Goal: Information Seeking & Learning: Learn about a topic

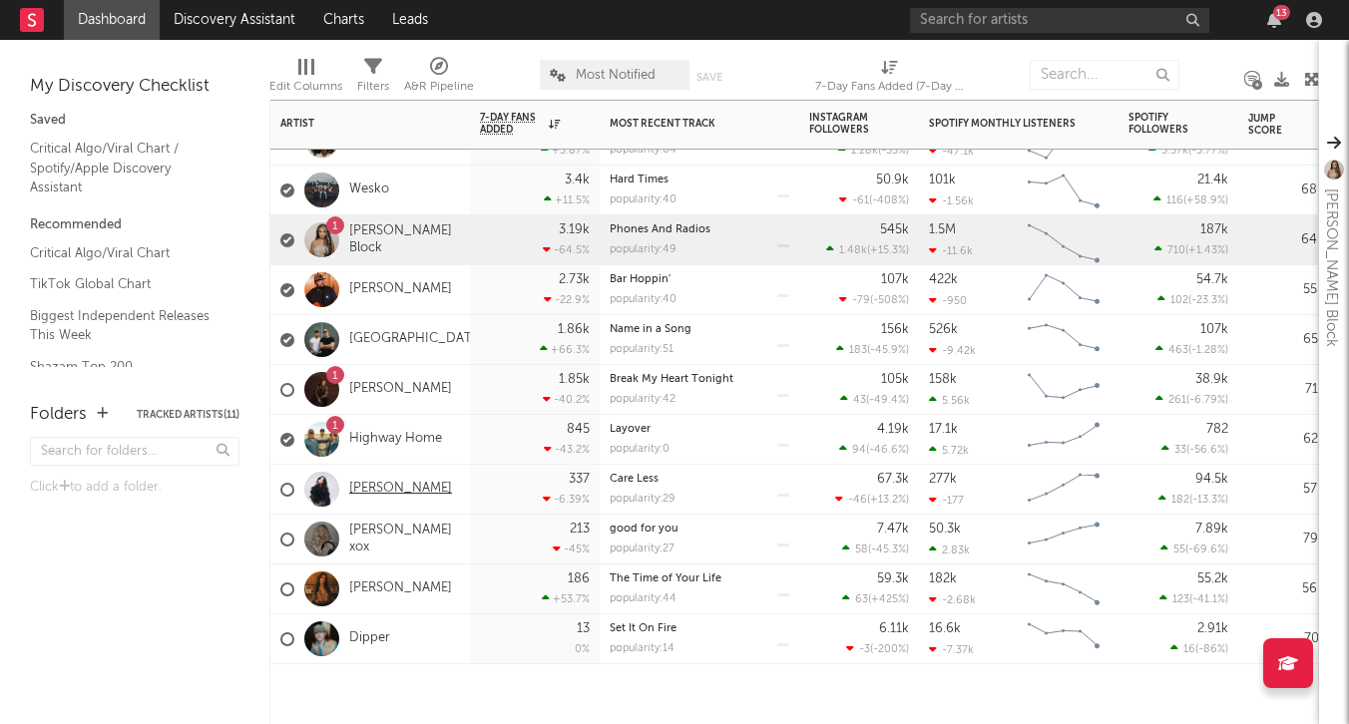
click at [383, 482] on link "[PERSON_NAME]" at bounding box center [400, 489] width 103 height 17
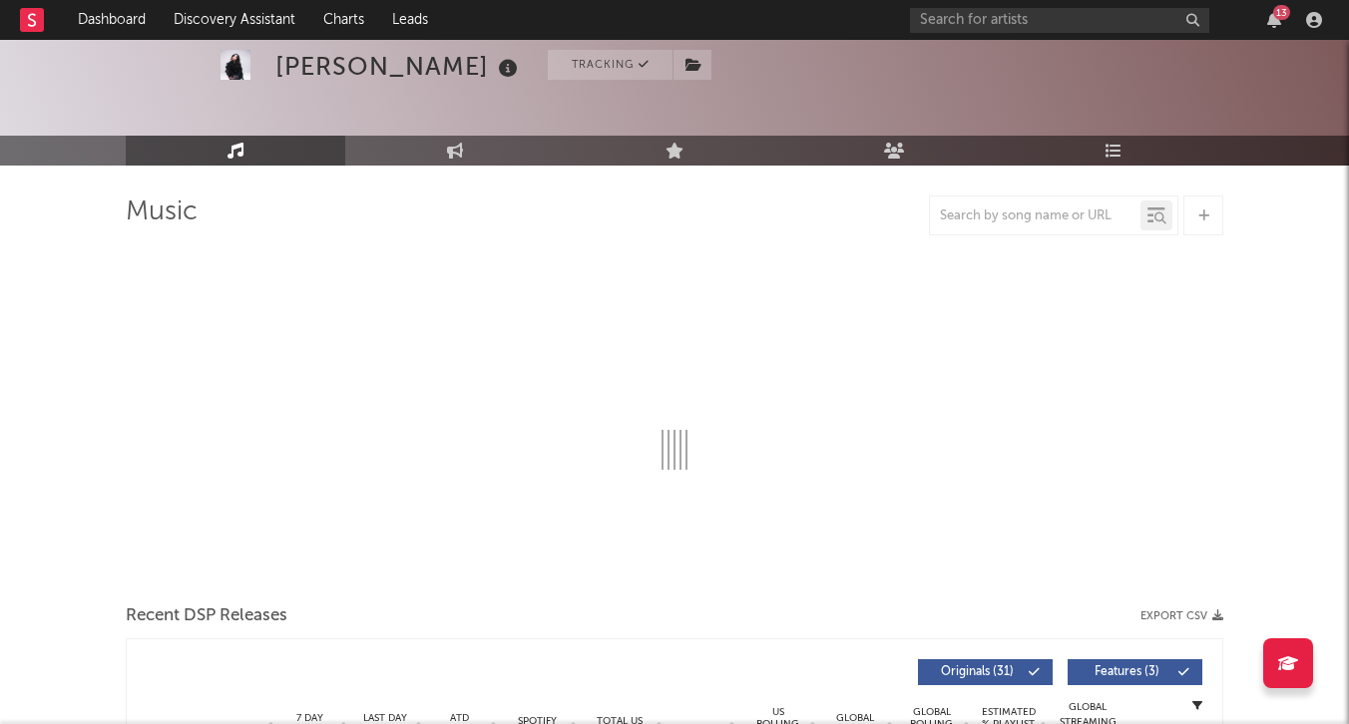
scroll to position [76, 0]
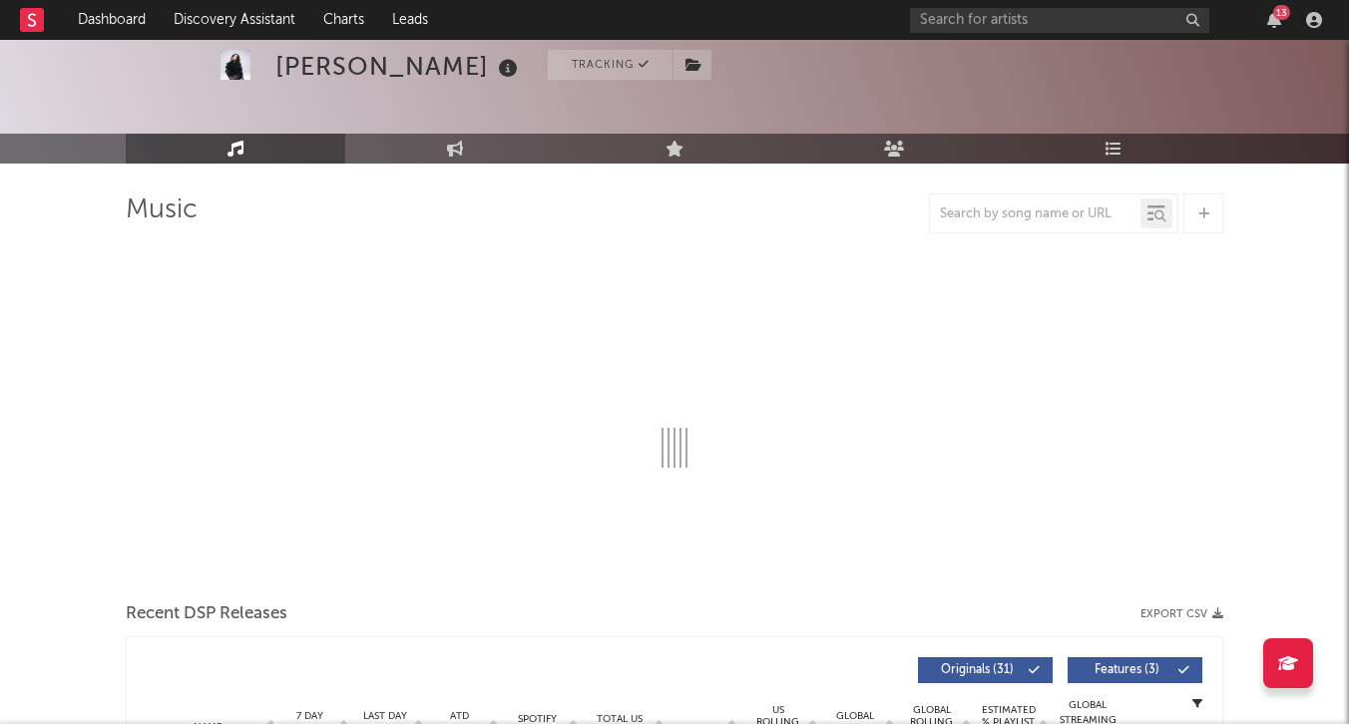
select select "6m"
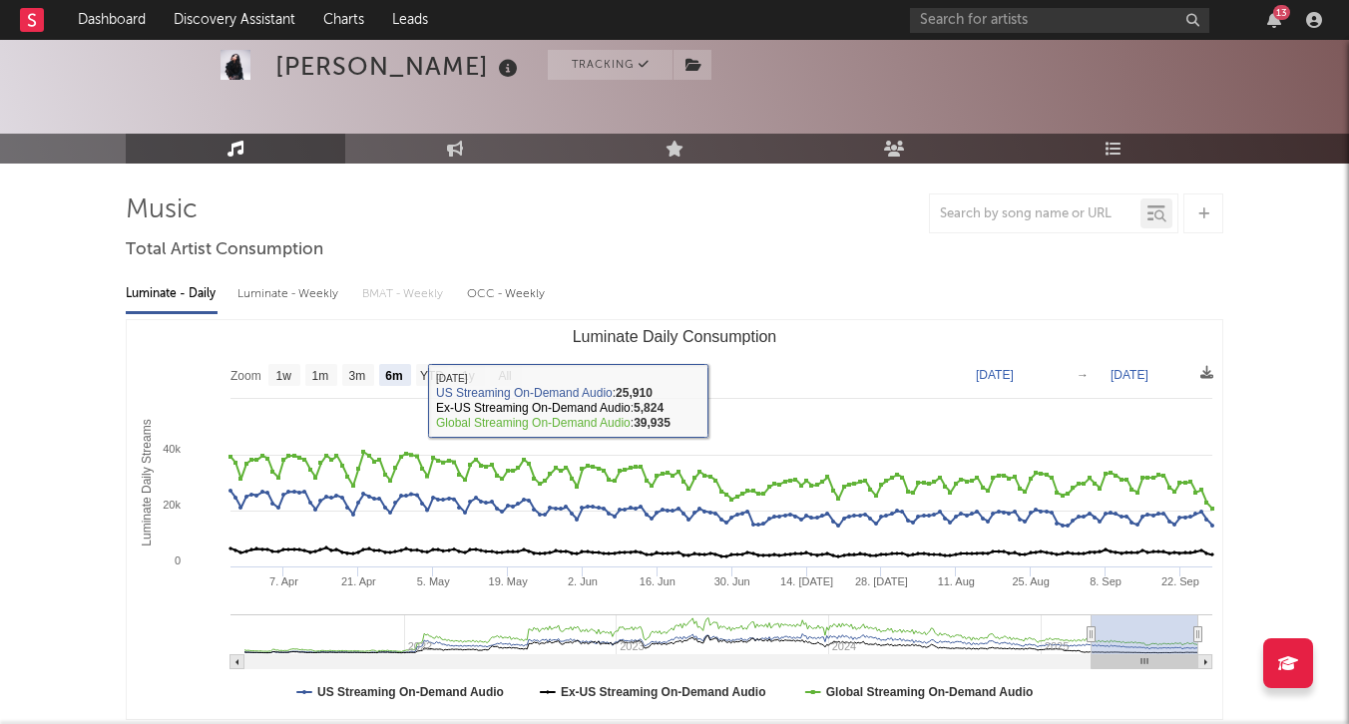
click at [320, 300] on div "Luminate - Weekly" at bounding box center [289, 294] width 105 height 34
select select "6m"
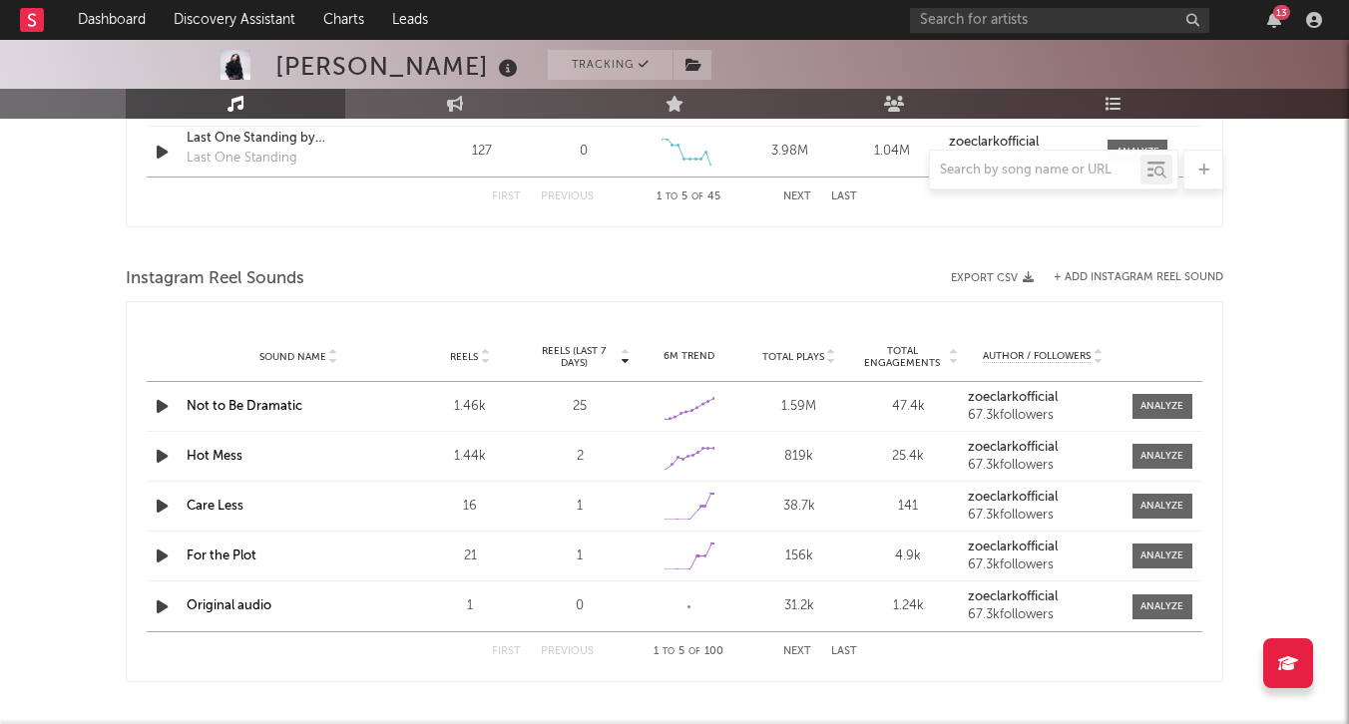
scroll to position [1760, 0]
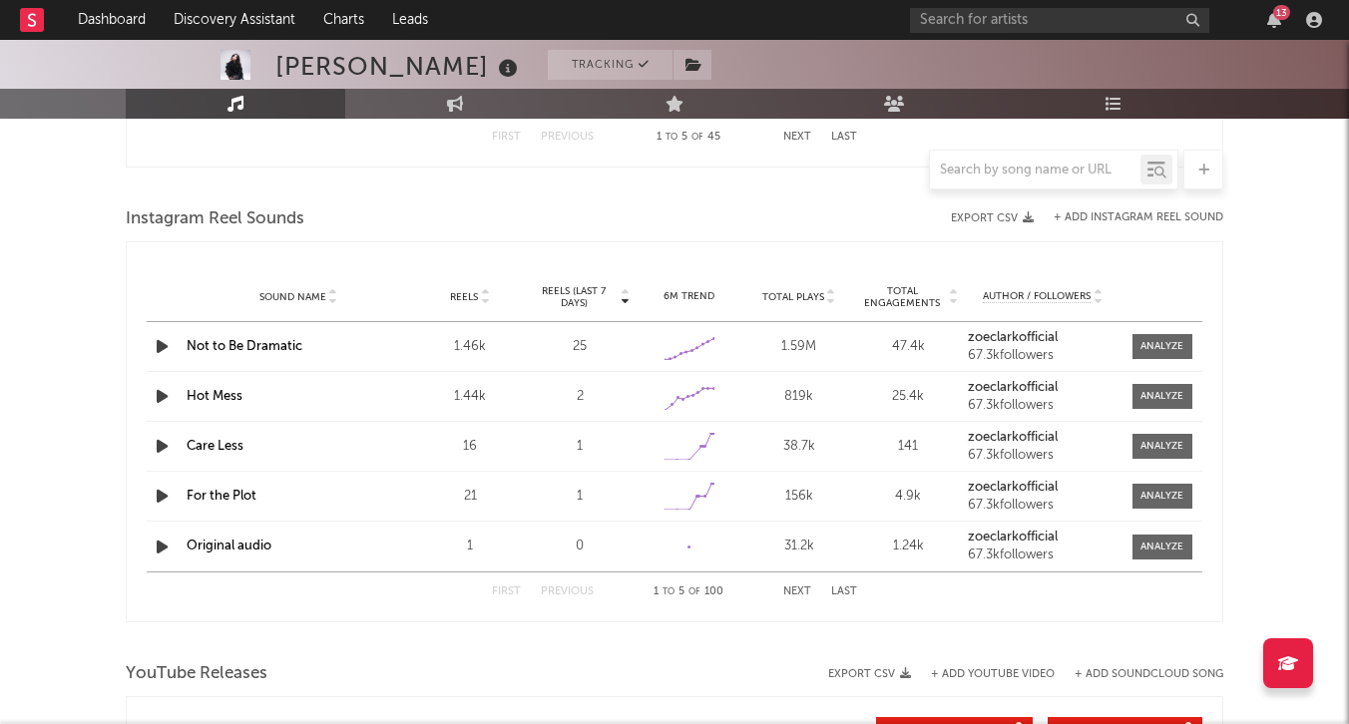
click at [841, 593] on button "Last" at bounding box center [844, 592] width 26 height 11
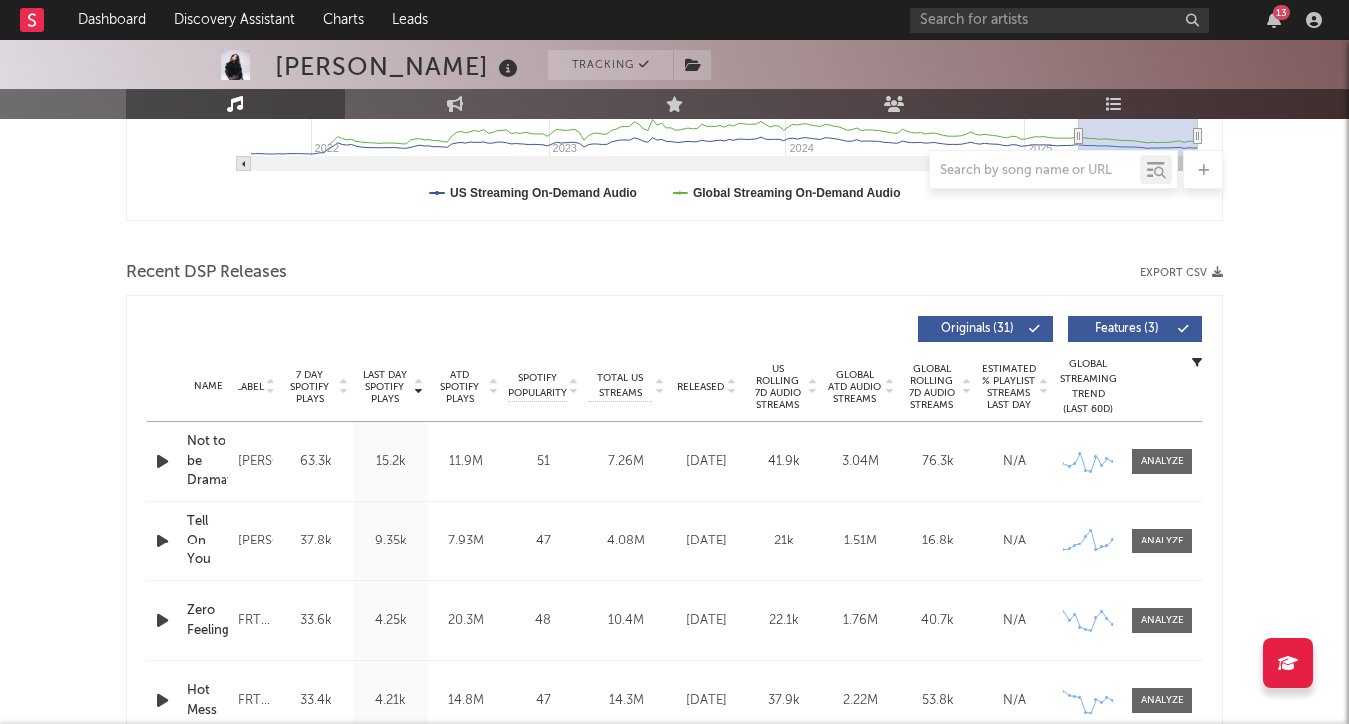
scroll to position [690, 0]
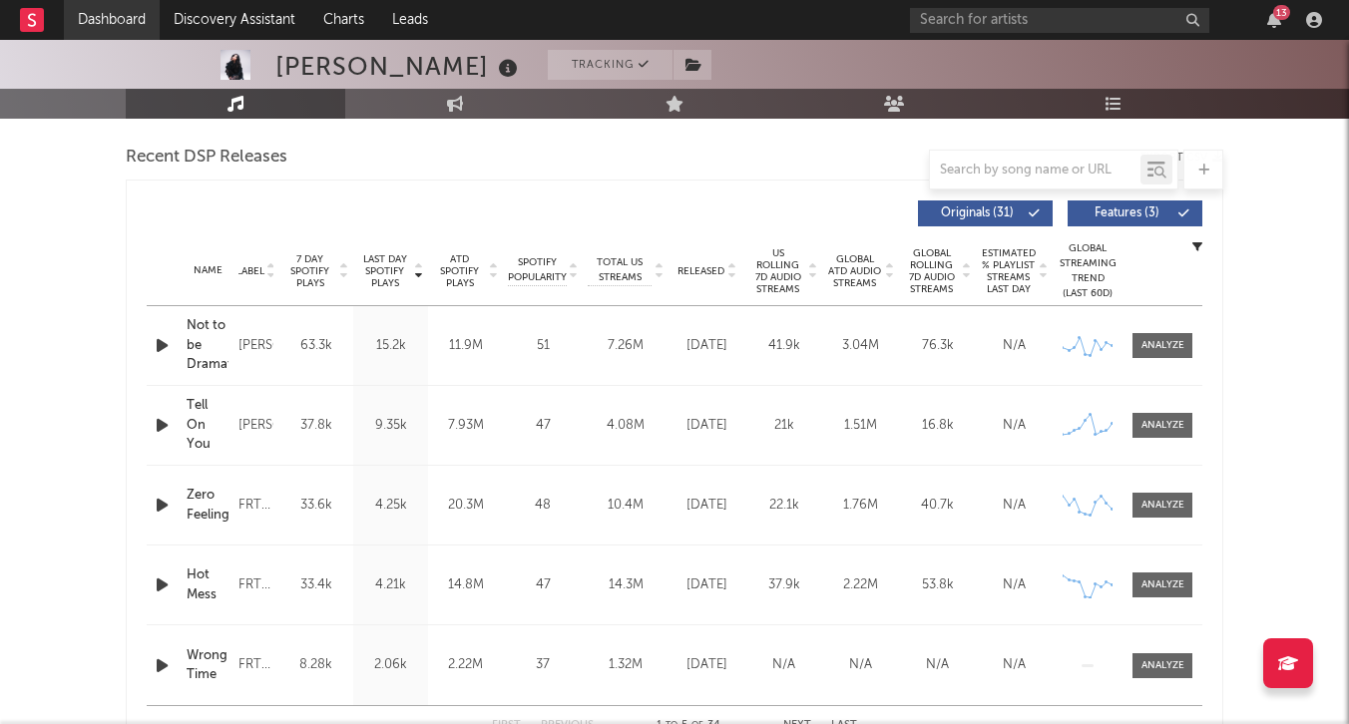
click at [103, 15] on link "Dashboard" at bounding box center [112, 20] width 96 height 40
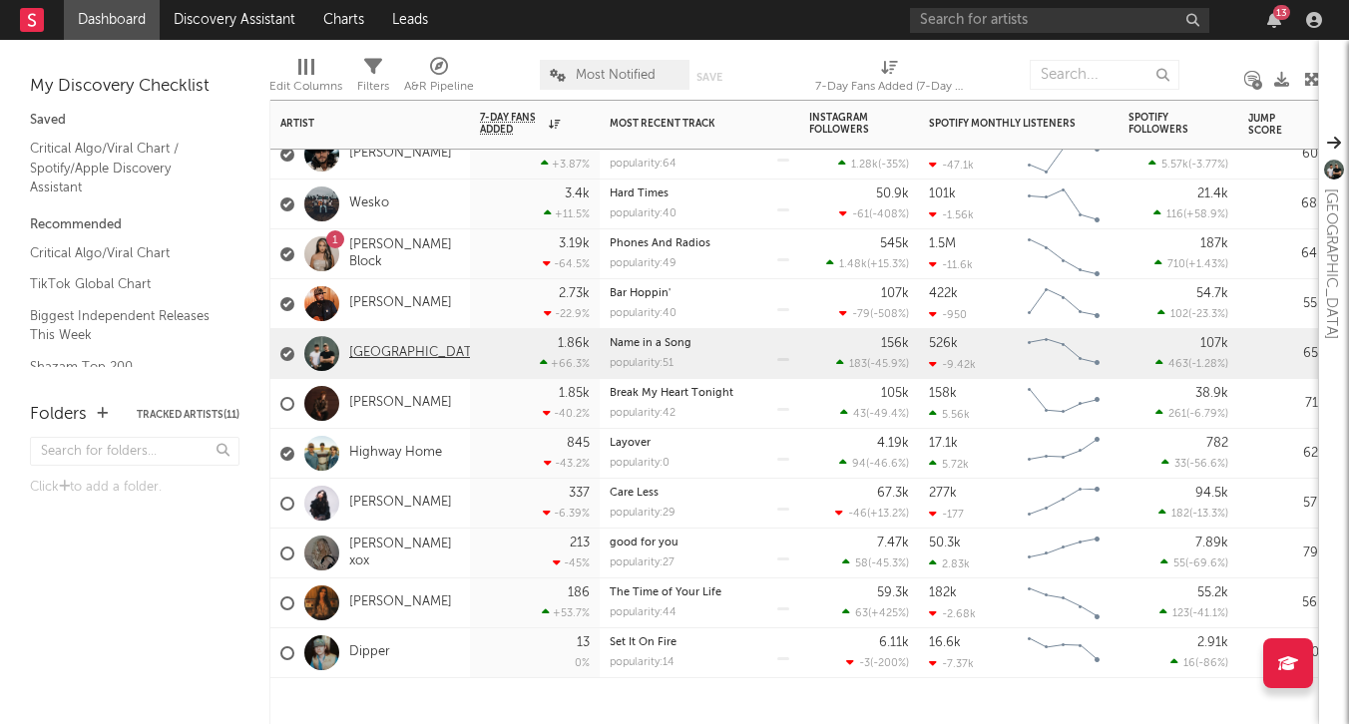
click at [381, 353] on link "[GEOGRAPHIC_DATA]" at bounding box center [416, 353] width 135 height 17
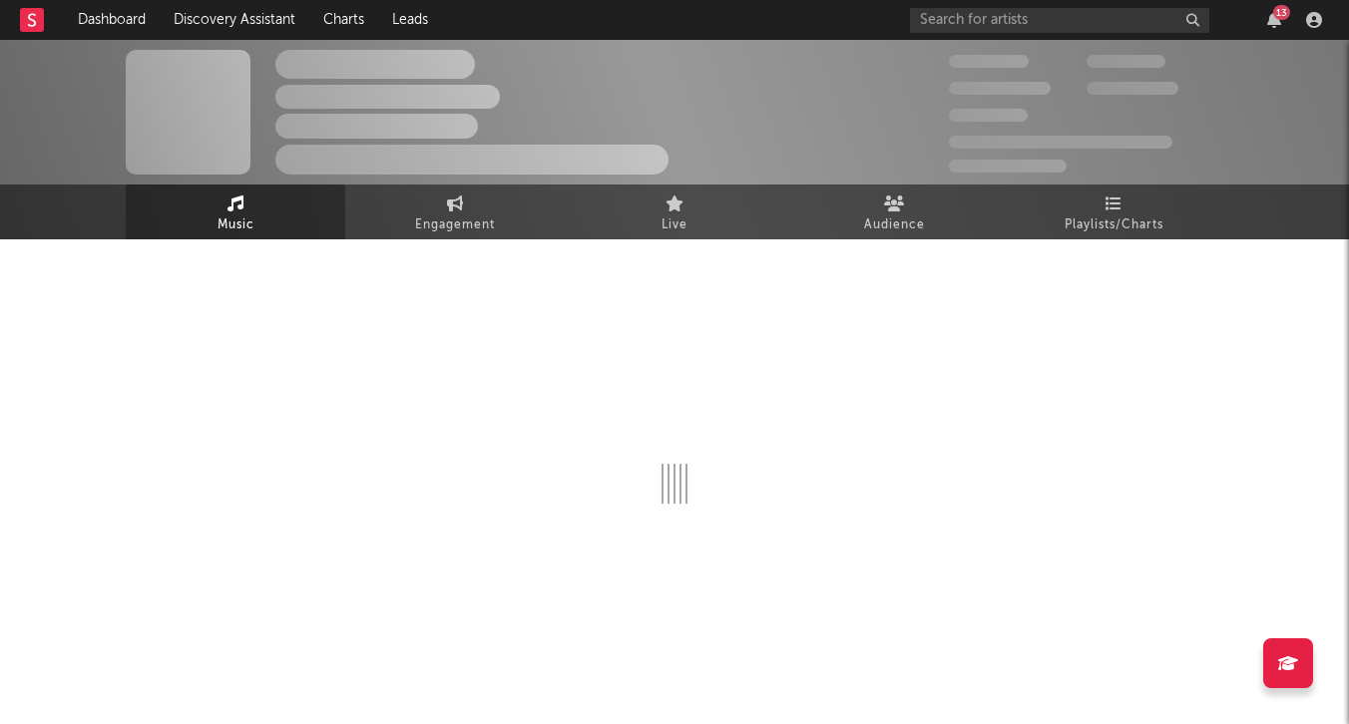
select select "6m"
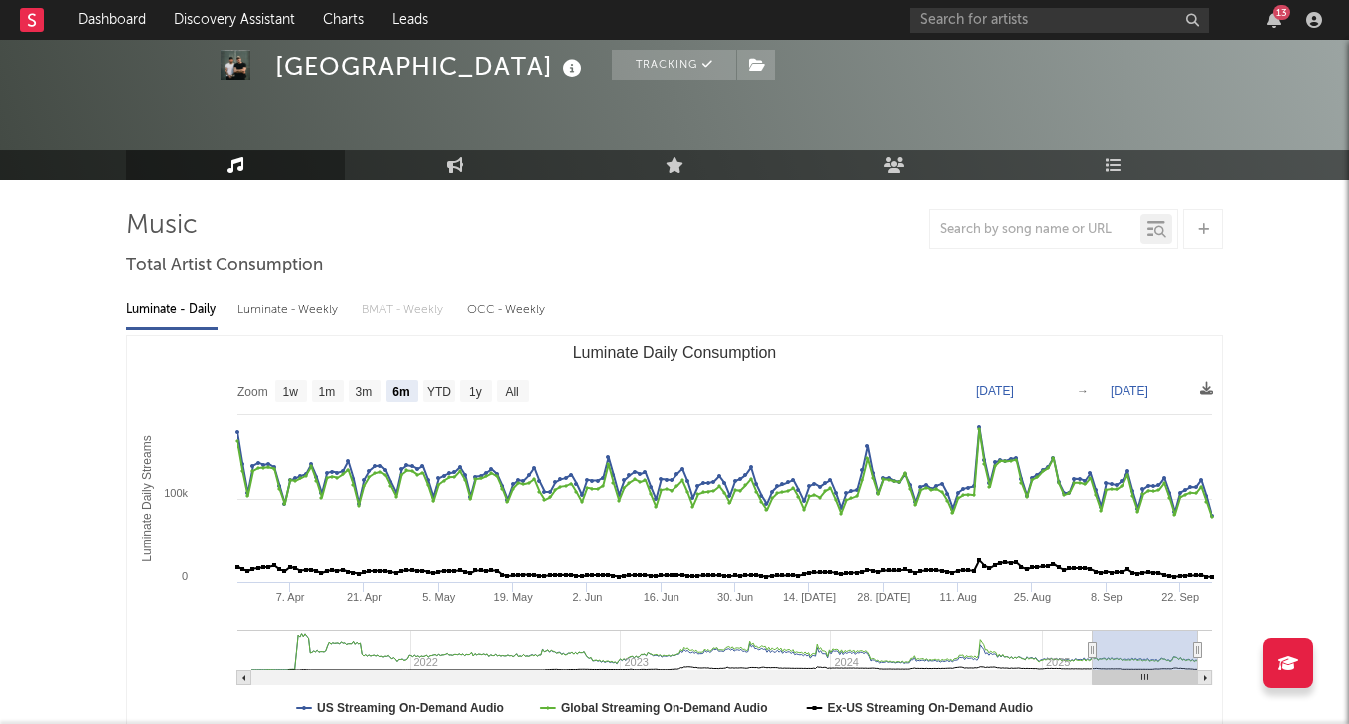
scroll to position [61, 0]
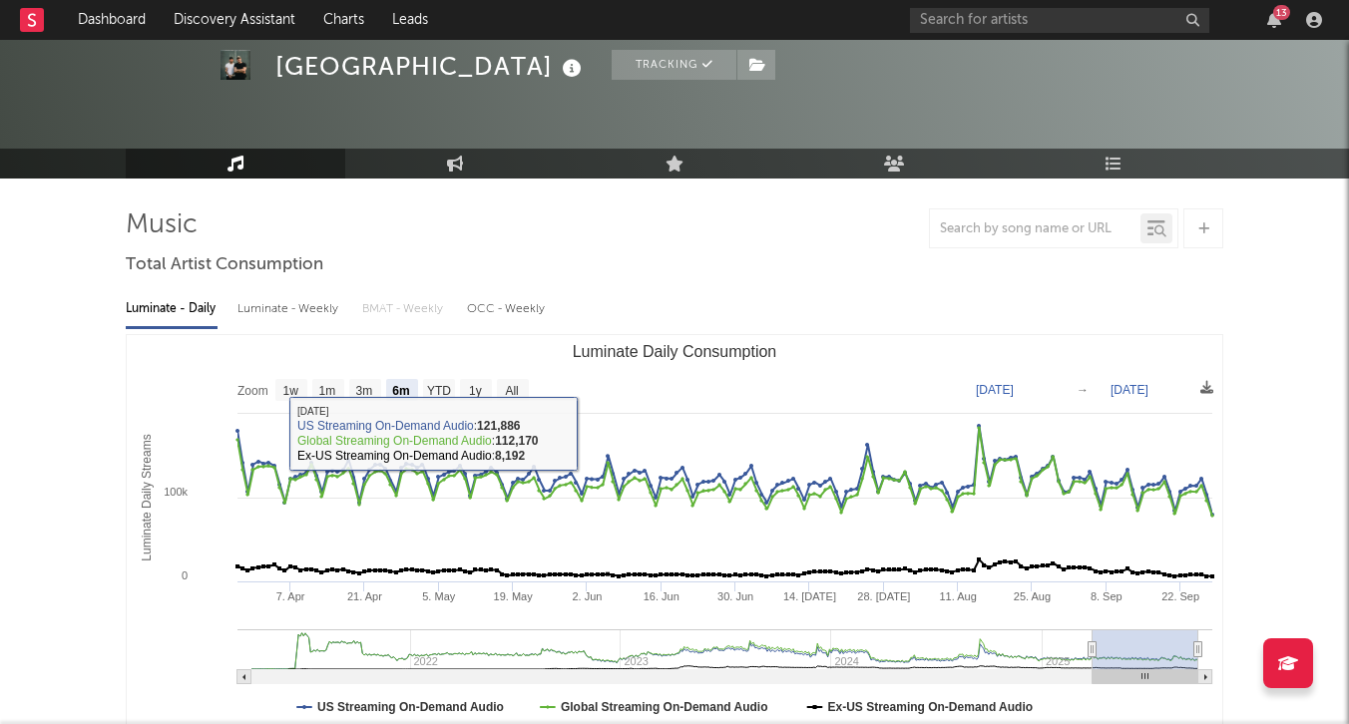
click at [287, 317] on div "Luminate - Weekly" at bounding box center [289, 309] width 105 height 34
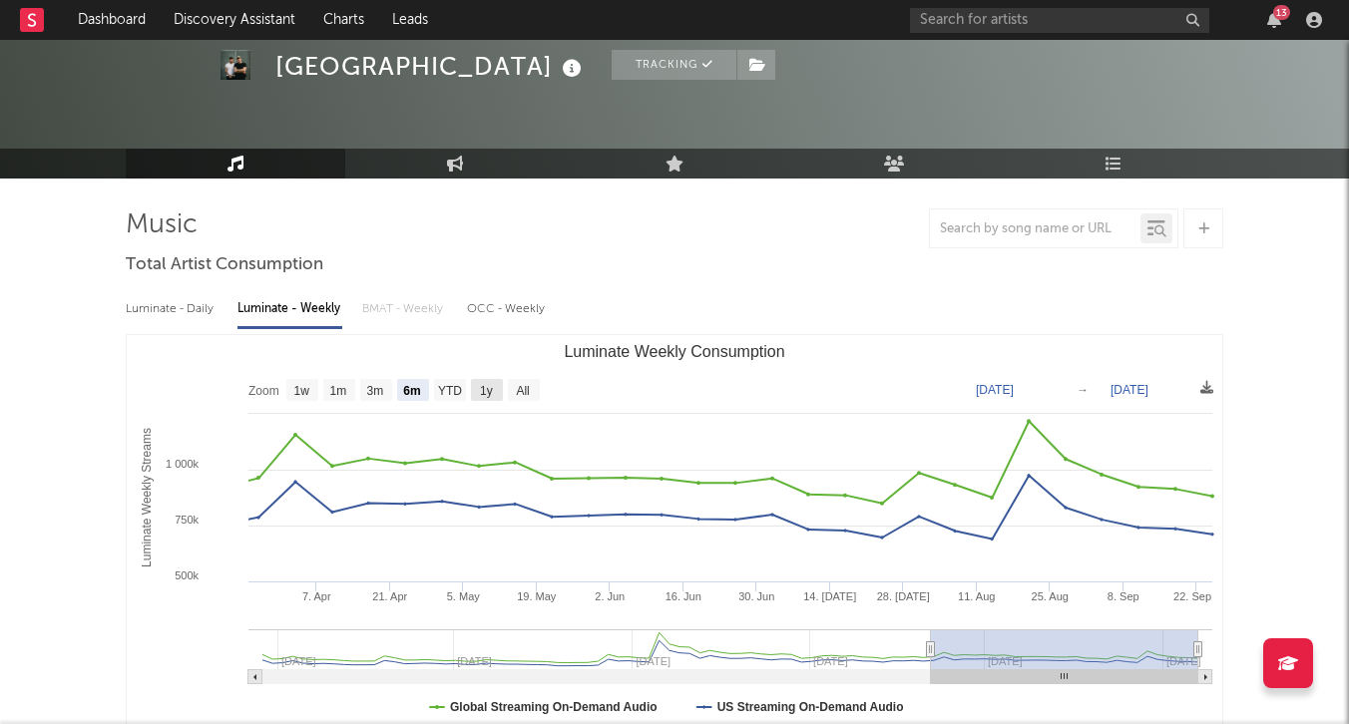
click at [492, 398] on rect "Luminate Weekly Consumption" at bounding box center [487, 390] width 32 height 22
select select "1y"
type input "[DATE]"
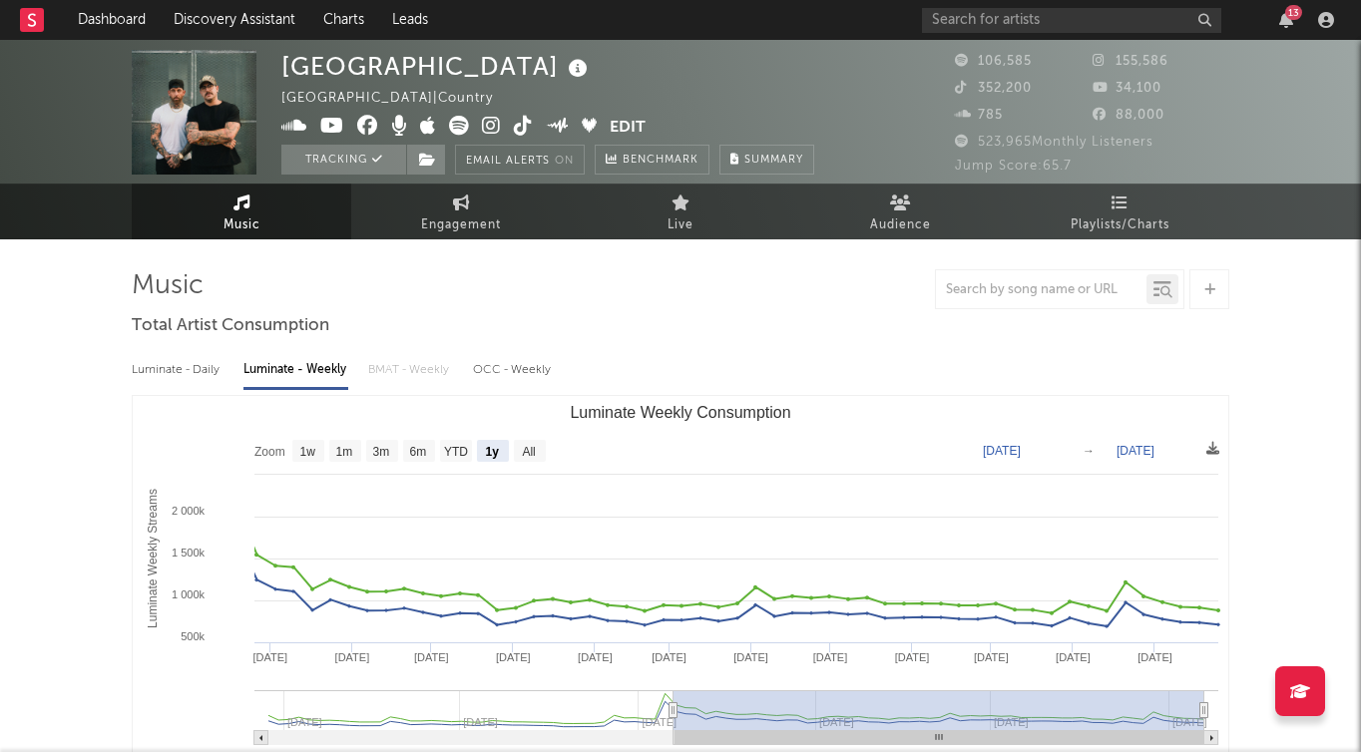
scroll to position [0, 0]
click at [1084, 206] on link "Playlists/Charts" at bounding box center [1119, 212] width 219 height 55
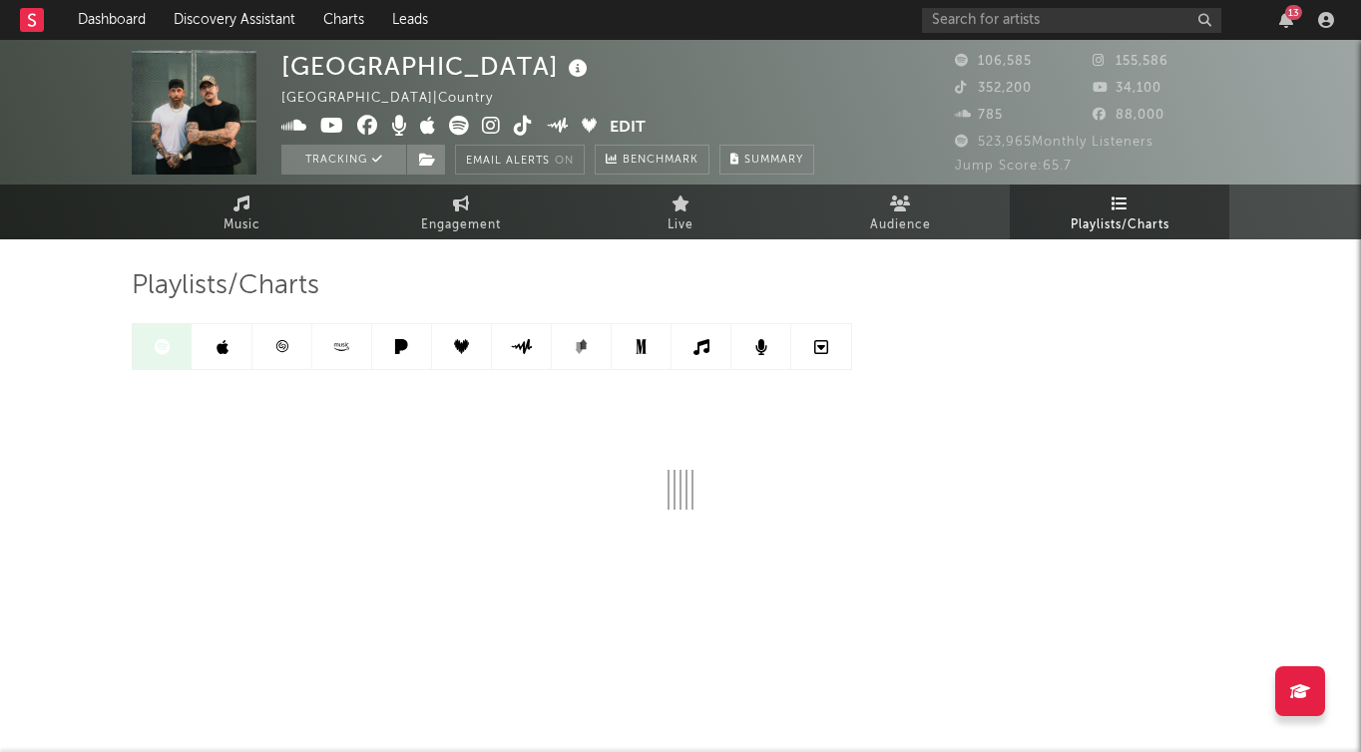
click at [409, 349] on icon at bounding box center [401, 346] width 23 height 15
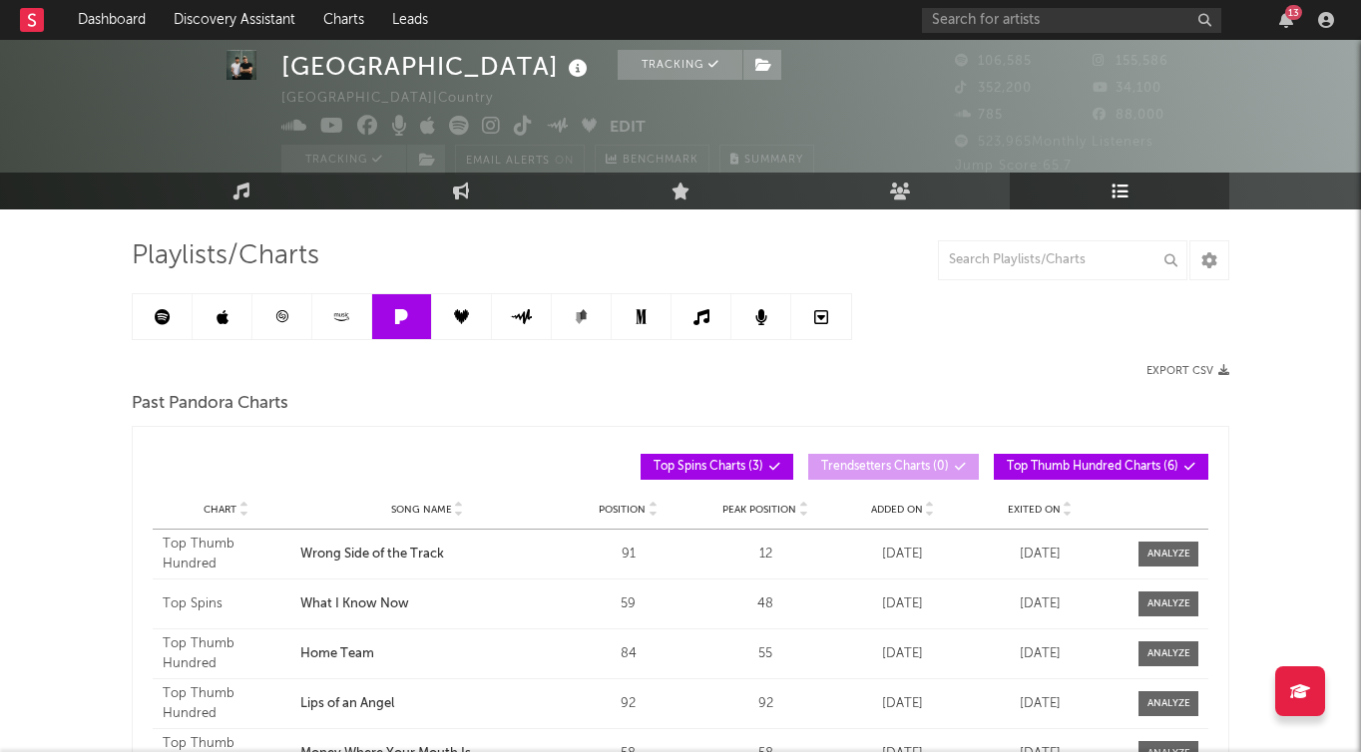
scroll to position [45, 0]
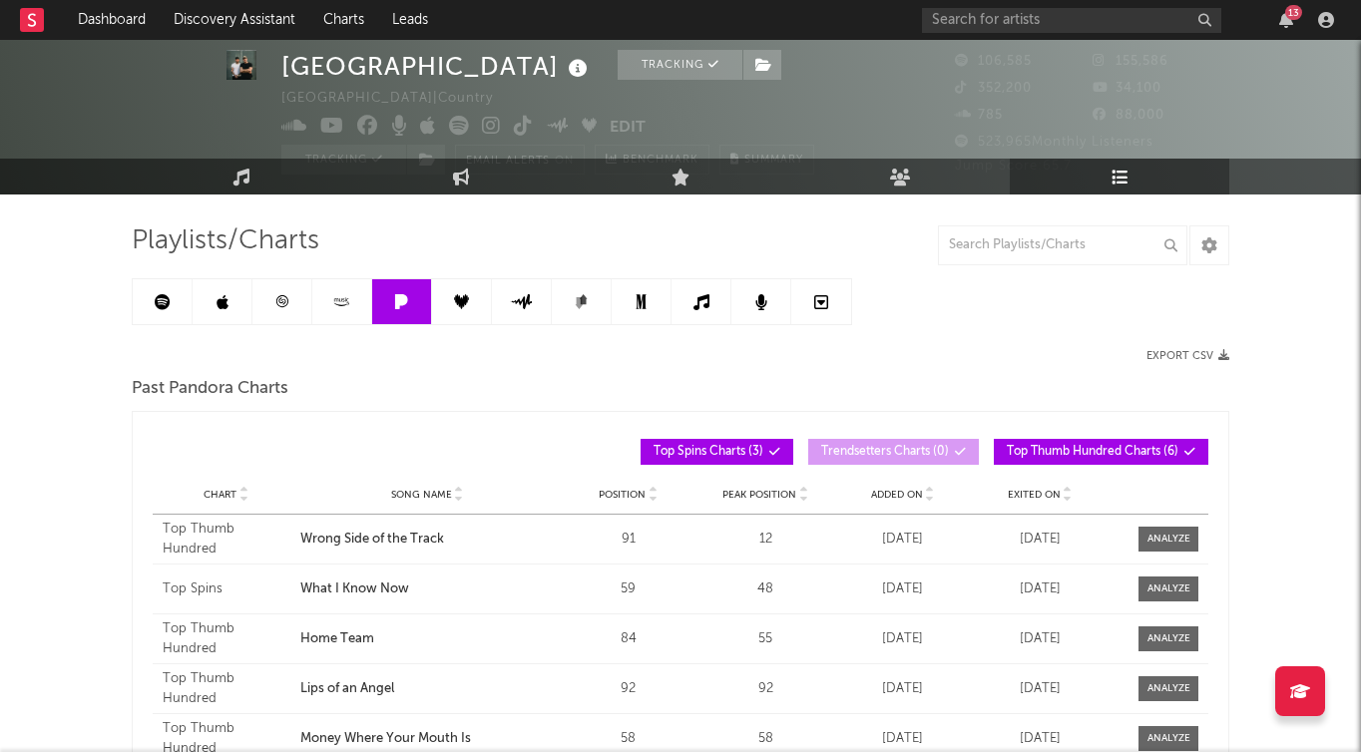
click at [157, 306] on icon at bounding box center [163, 302] width 16 height 16
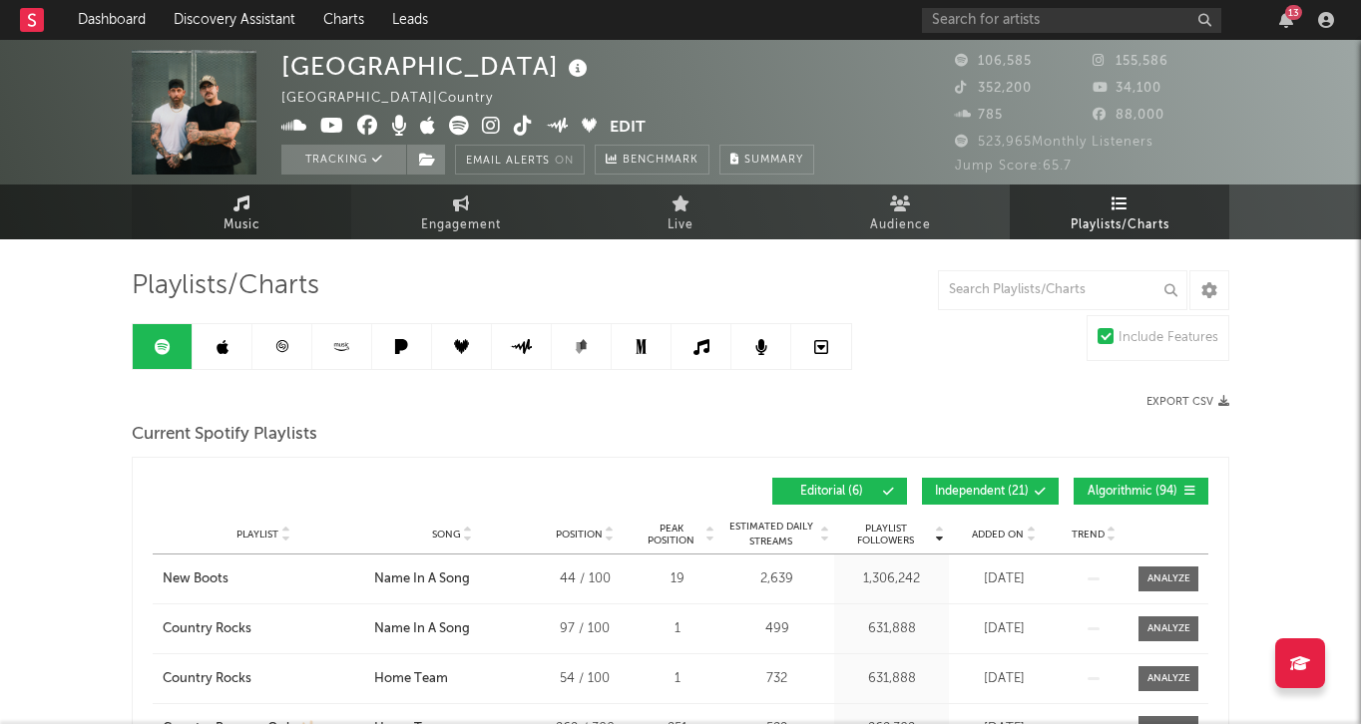
click at [228, 217] on span "Music" at bounding box center [241, 225] width 37 height 24
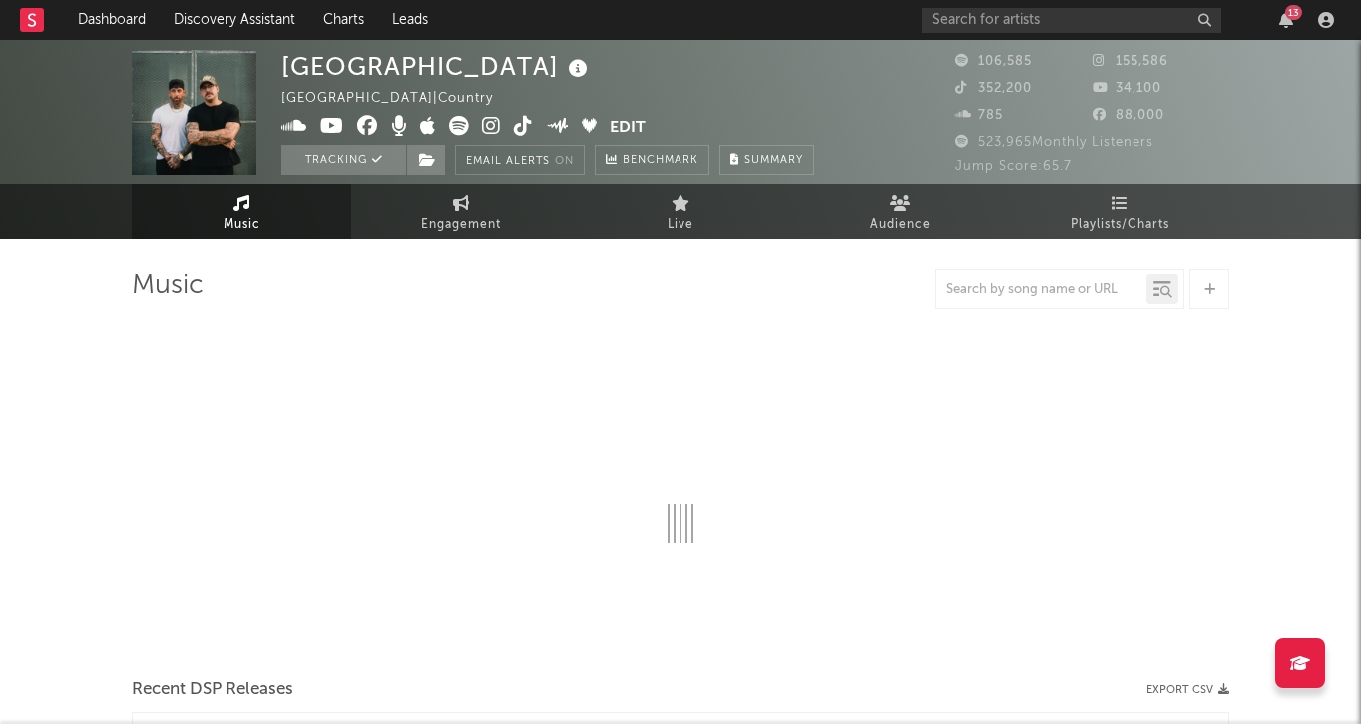
select select "6m"
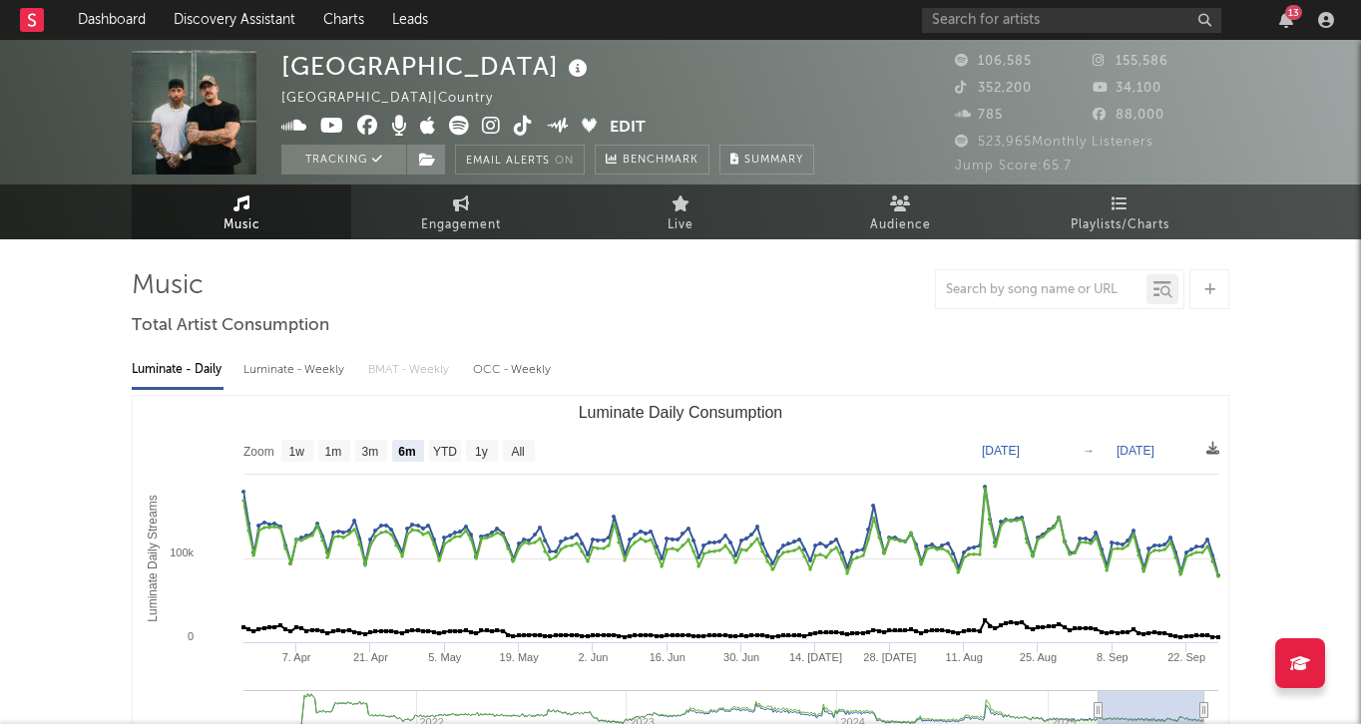
click at [314, 369] on div "Luminate - Weekly" at bounding box center [295, 370] width 105 height 34
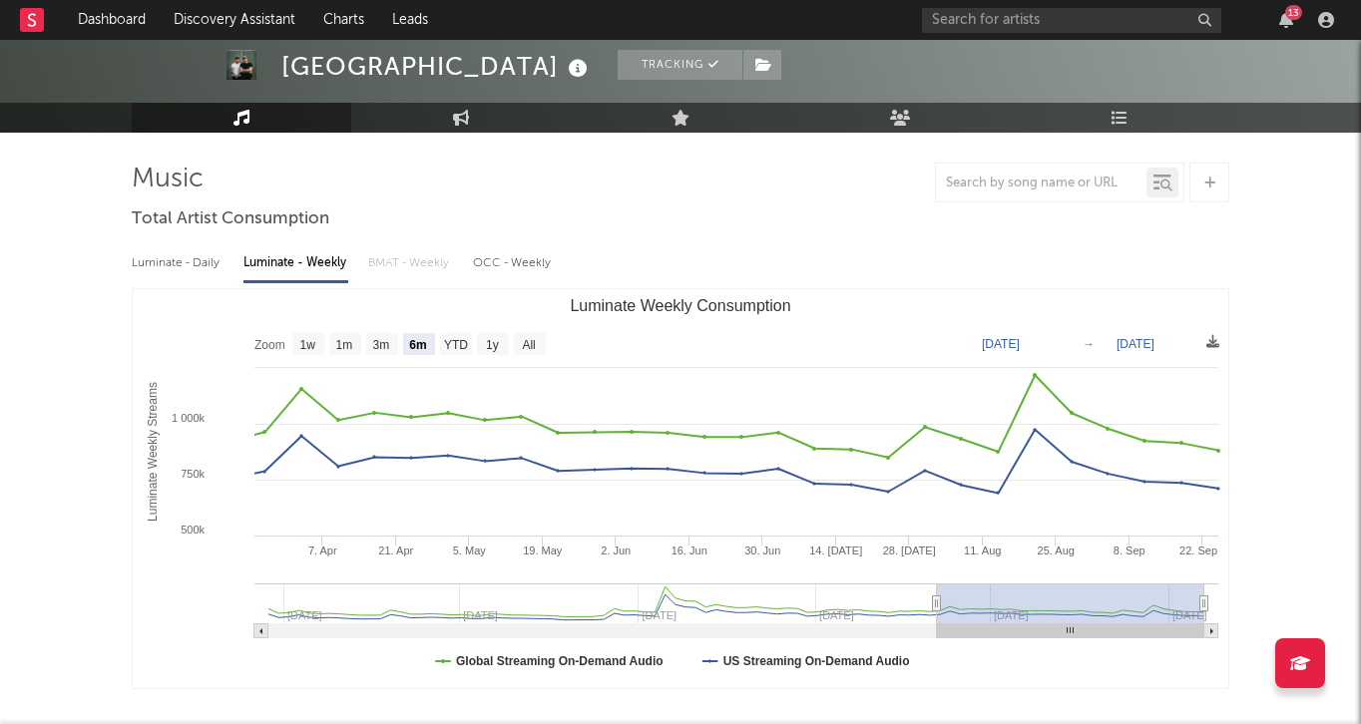
scroll to position [109, 0]
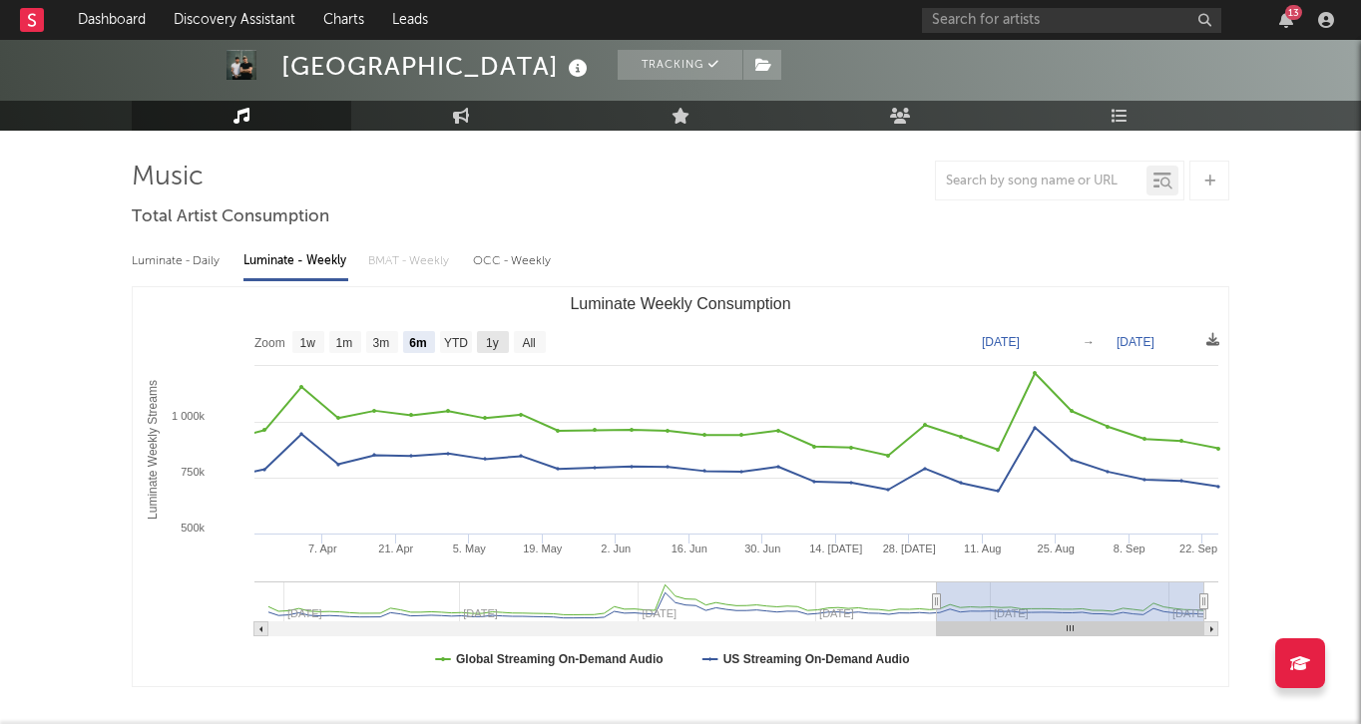
click at [494, 341] on text "1y" at bounding box center [492, 343] width 13 height 14
select select "1y"
type input "[DATE]"
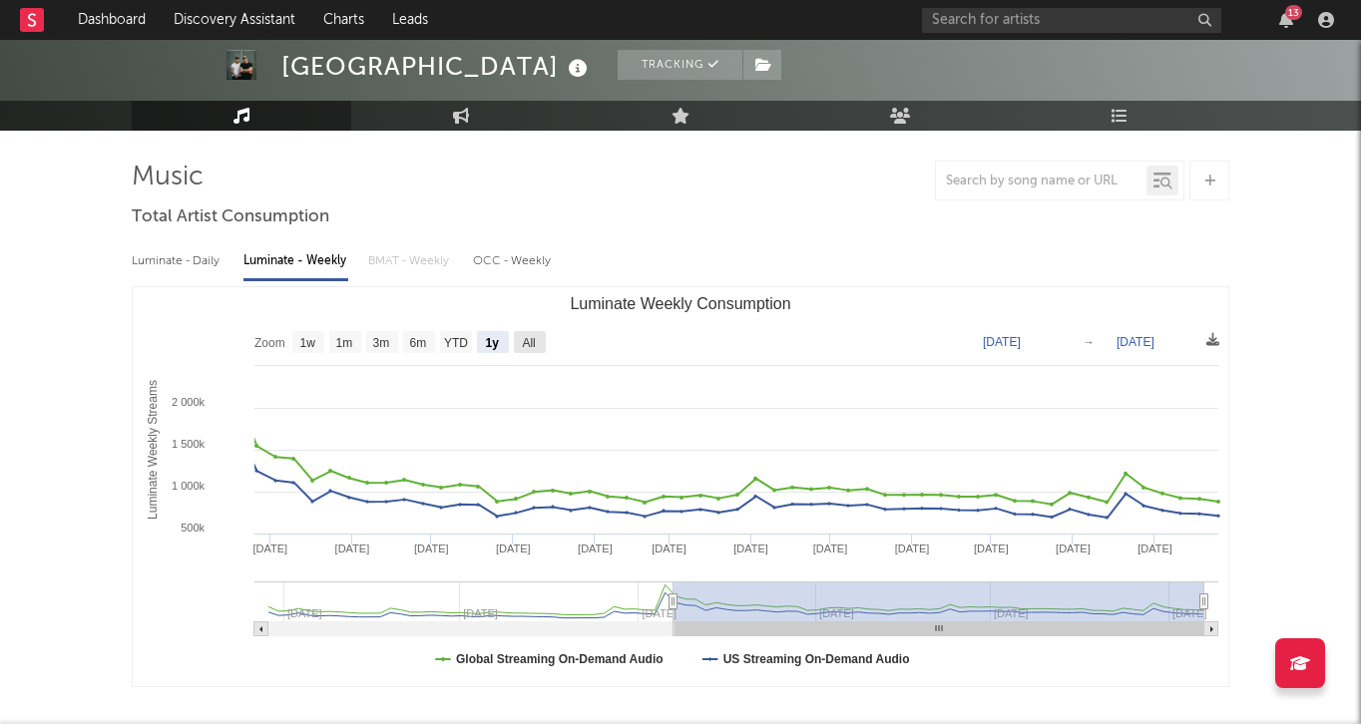
click at [535, 347] on text "All" at bounding box center [528, 343] width 13 height 14
select select "All"
type input "[DATE]"
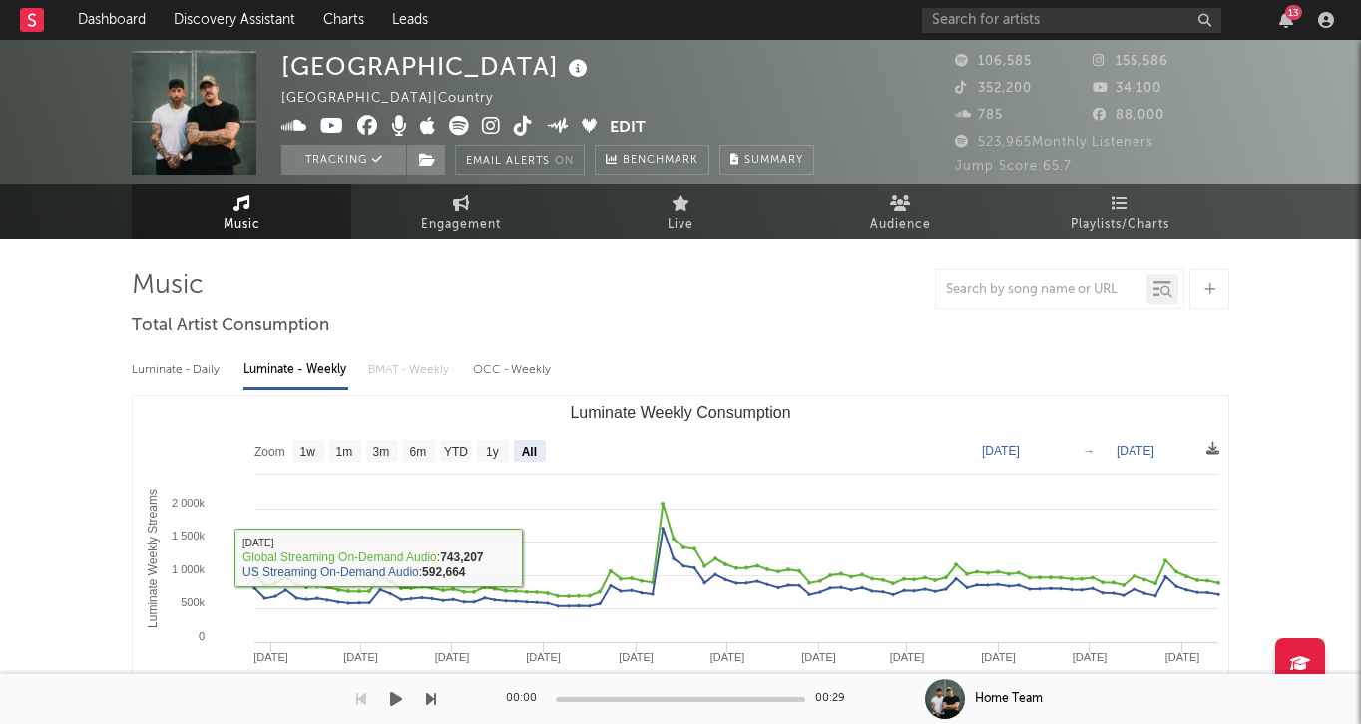
scroll to position [0, 0]
